Goal: Task Accomplishment & Management: Manage account settings

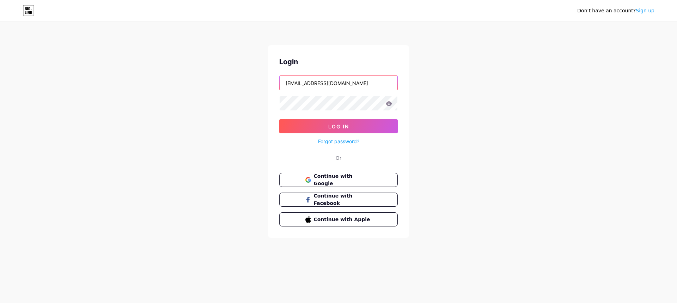
drag, startPoint x: 294, startPoint y: 86, endPoint x: 253, endPoint y: 87, distance: 41.3
click at [253, 87] on div "Don't have an account? Sign up Login [EMAIL_ADDRESS][DOMAIN_NAME] Log In Forgot…" at bounding box center [338, 130] width 677 height 260
click at [345, 127] on span "Log In" at bounding box center [338, 126] width 21 height 6
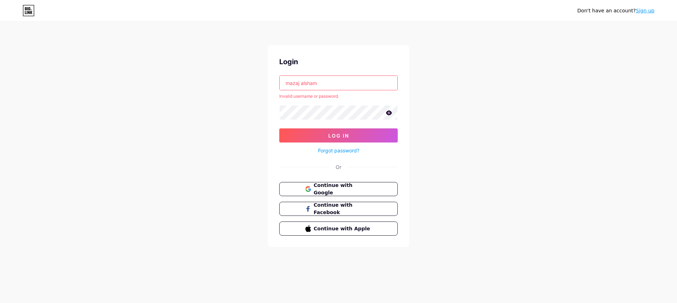
drag, startPoint x: 318, startPoint y: 83, endPoint x: 265, endPoint y: 85, distance: 52.9
click at [265, 85] on div "Don't have an account? Sign up Login mazaj alsham Invalid username or password.…" at bounding box center [338, 135] width 677 height 270
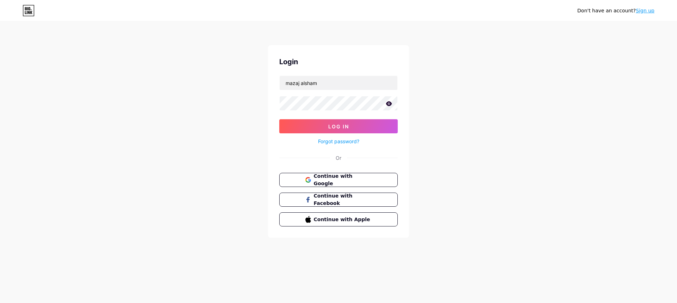
click at [389, 105] on icon at bounding box center [389, 103] width 6 height 5
click at [266, 106] on div "Don't have an account? Sign up Login mazaj alsham Log In Forgot password? Or Co…" at bounding box center [338, 130] width 677 height 260
click at [294, 129] on button "Log In" at bounding box center [338, 126] width 119 height 14
click at [268, 116] on div "Don't have an account? Sign up Login mazaj alsham Log In Forgot password? Or Co…" at bounding box center [338, 130] width 677 height 260
drag, startPoint x: 305, startPoint y: 86, endPoint x: 267, endPoint y: 85, distance: 38.1
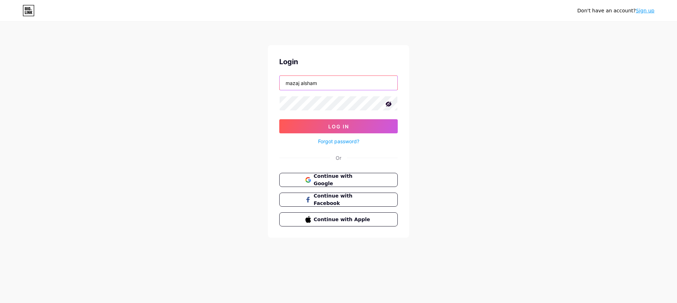
click at [268, 85] on div "Don't have an account? Sign up Login mazaj alsham Log In Forgot password? Or Co…" at bounding box center [338, 130] width 677 height 260
paste input "[EMAIL_ADDRESS][DOMAIN_NAME]"
type input "[EMAIL_ADDRESS][DOMAIN_NAME]"
click at [309, 131] on button "Log In" at bounding box center [338, 126] width 119 height 14
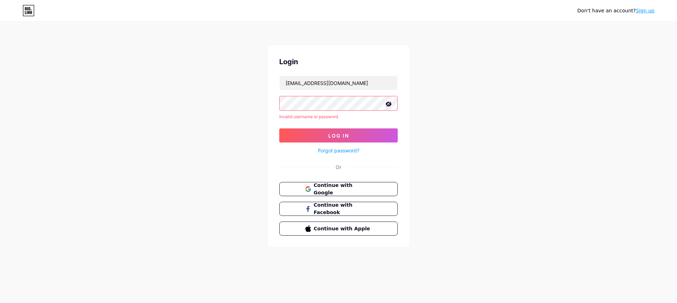
click at [262, 107] on div "Don't have an account? Sign up Login [EMAIL_ADDRESS][DOMAIN_NAME] Invalid usern…" at bounding box center [338, 135] width 677 height 270
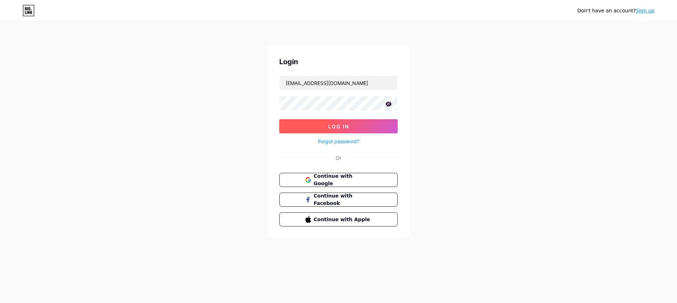
click at [303, 125] on button "Log In" at bounding box center [338, 126] width 119 height 14
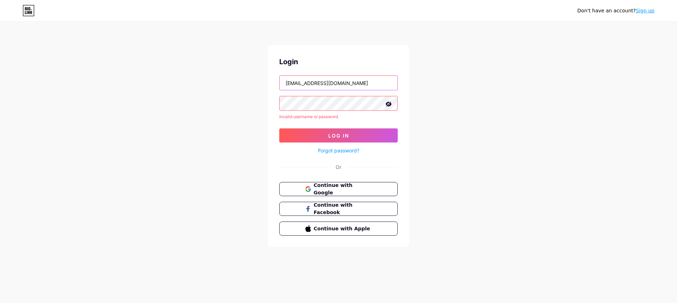
drag, startPoint x: 359, startPoint y: 84, endPoint x: 265, endPoint y: 77, distance: 94.5
click at [265, 77] on div "Don't have an account? Sign up Login [EMAIL_ADDRESS][DOMAIN_NAME] Invalid usern…" at bounding box center [338, 135] width 677 height 270
